Goal: Find specific page/section: Find specific page/section

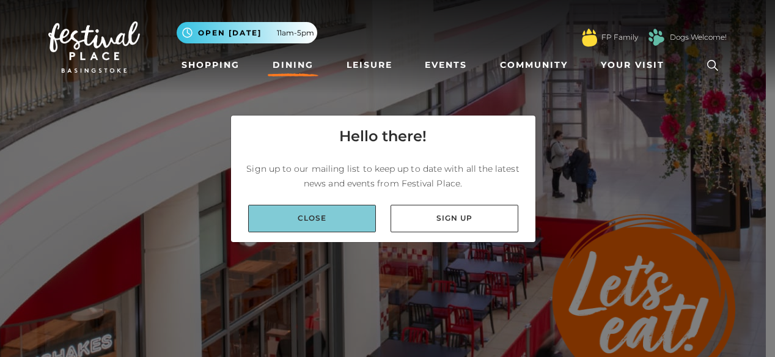
click at [343, 222] on link "Close" at bounding box center [312, 218] width 128 height 27
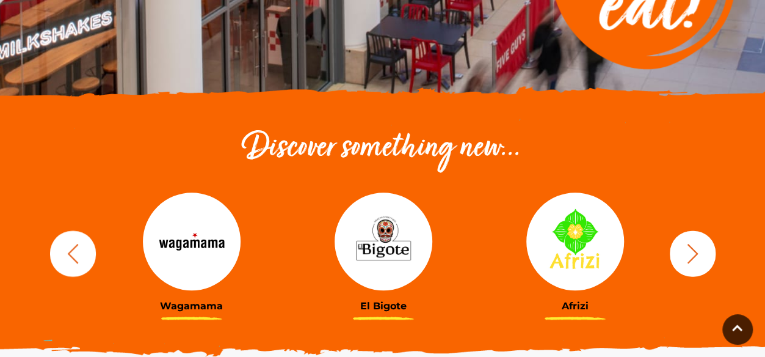
scroll to position [323, 0]
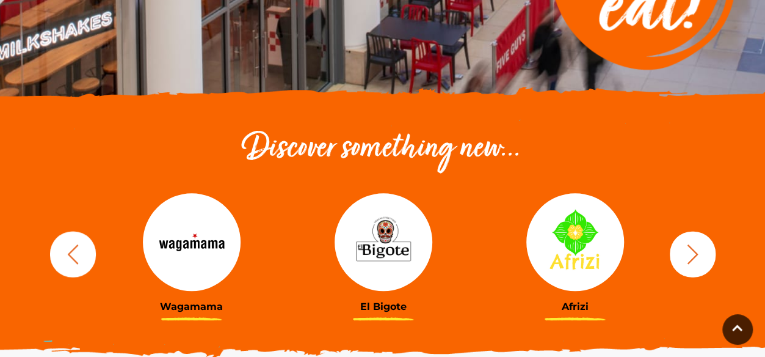
click at [693, 254] on icon "button" at bounding box center [693, 254] width 23 height 23
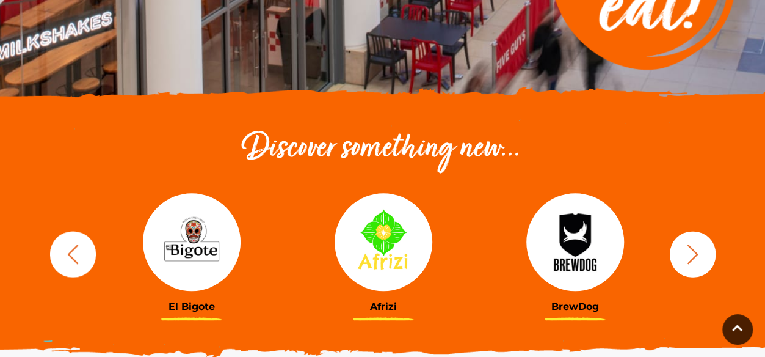
click at [693, 254] on icon "button" at bounding box center [693, 254] width 23 height 23
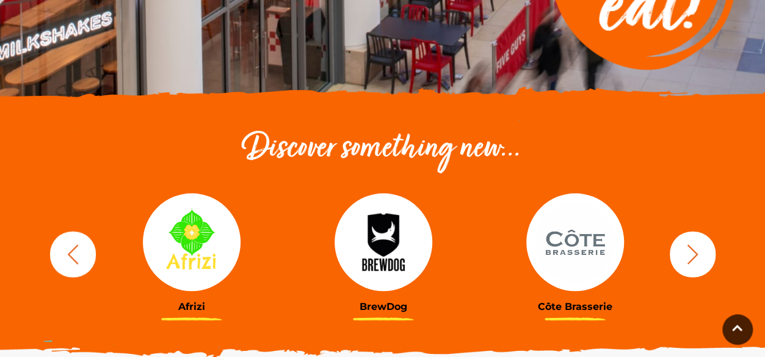
click at [693, 254] on icon "button" at bounding box center [693, 254] width 23 height 23
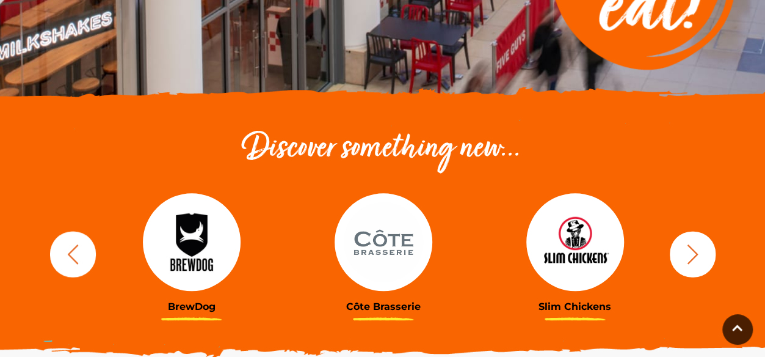
click at [693, 254] on icon "button" at bounding box center [693, 254] width 23 height 23
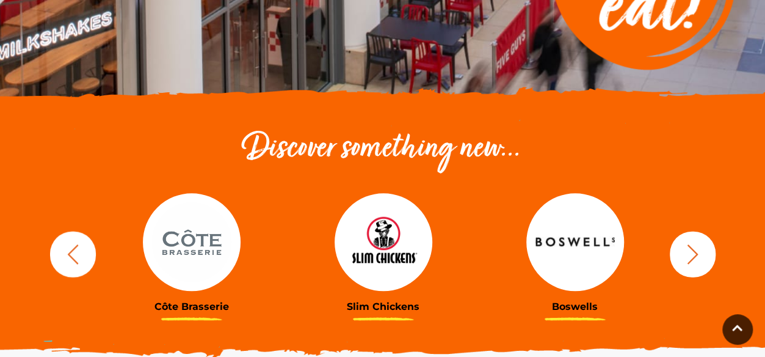
click at [693, 254] on icon "button" at bounding box center [693, 254] width 23 height 23
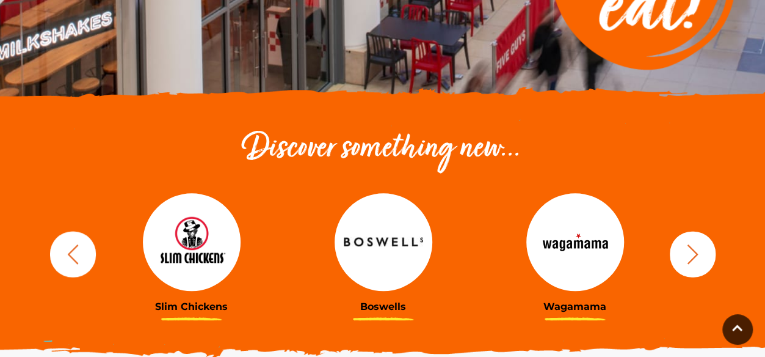
click at [693, 254] on icon "button" at bounding box center [693, 254] width 23 height 23
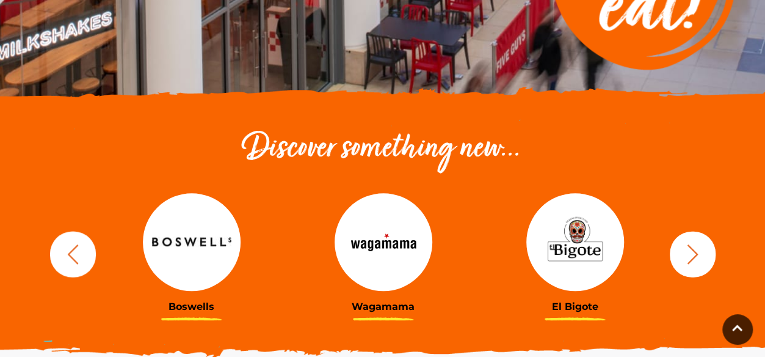
click at [693, 254] on icon "button" at bounding box center [693, 254] width 23 height 23
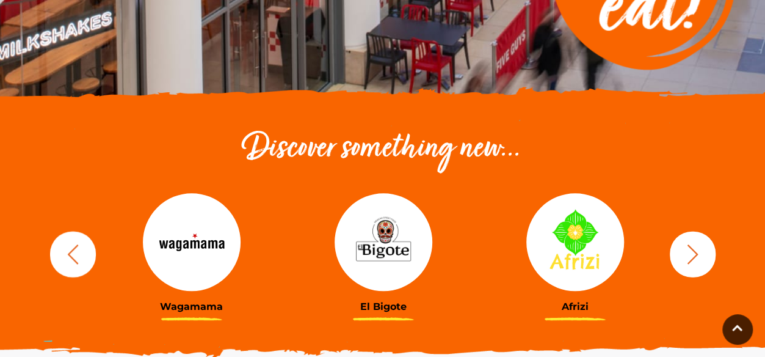
click at [693, 254] on icon "button" at bounding box center [693, 254] width 23 height 23
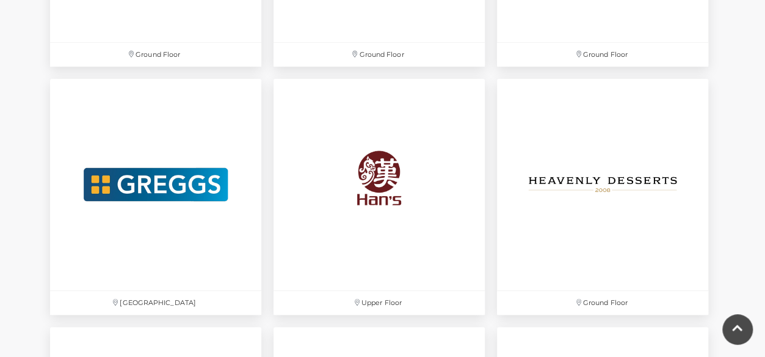
scroll to position [2488, 0]
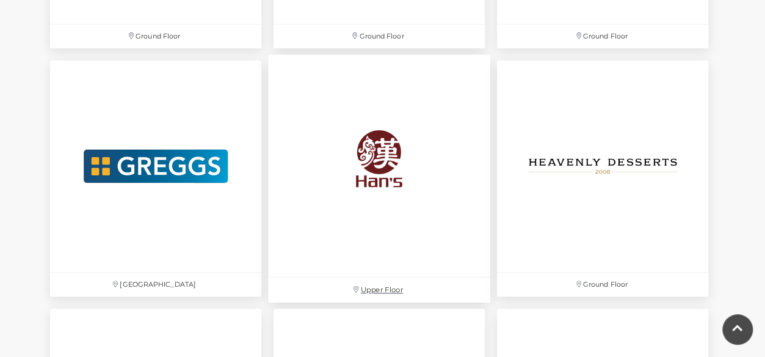
click at [370, 165] on img at bounding box center [379, 165] width 222 height 222
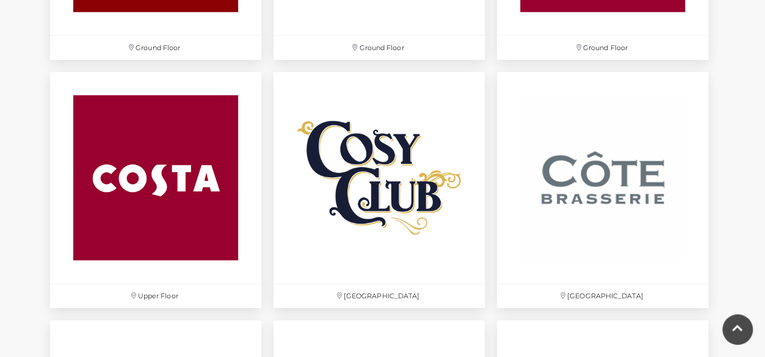
scroll to position [1728, 0]
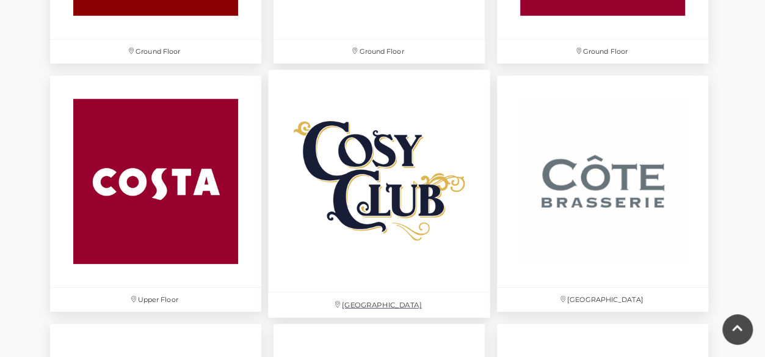
click at [386, 183] on img at bounding box center [379, 181] width 222 height 222
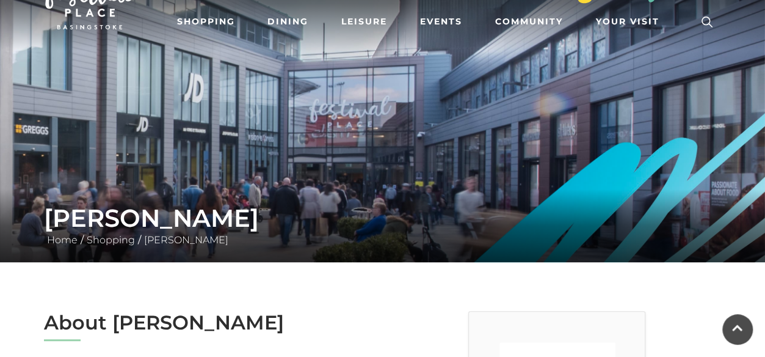
scroll to position [42, 0]
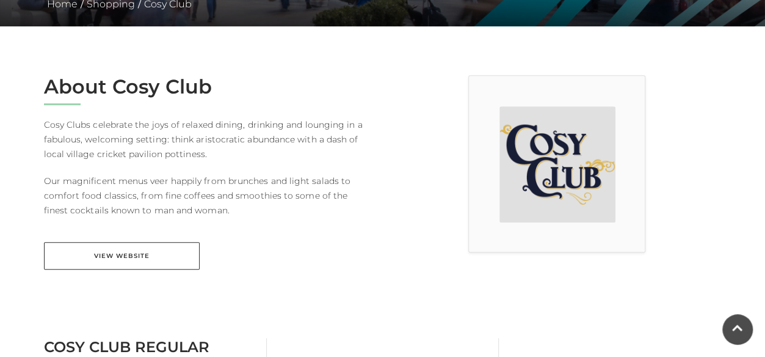
scroll to position [281, 0]
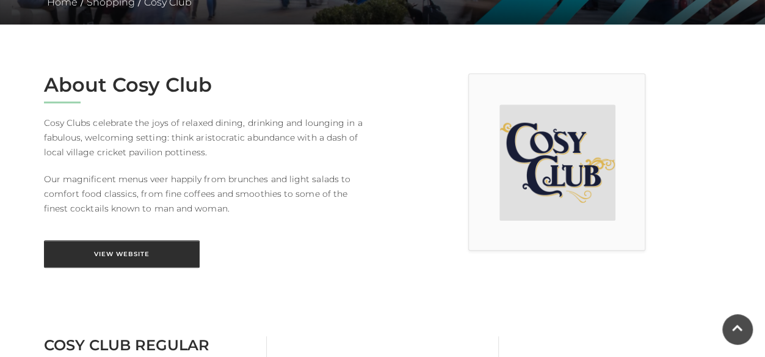
click at [125, 255] on link "View Website" at bounding box center [122, 253] width 156 height 27
